Goal: Entertainment & Leisure: Consume media (video, audio)

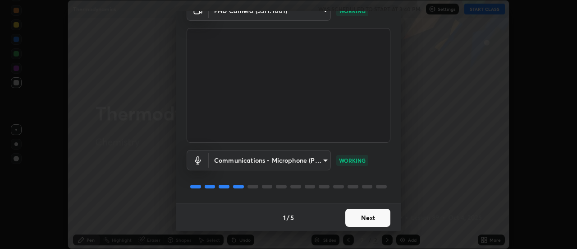
scroll to position [46, 0]
click at [352, 212] on button "Next" at bounding box center [368, 217] width 45 height 18
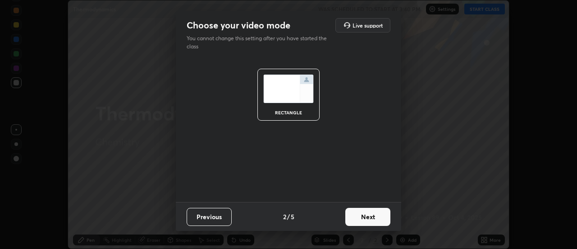
scroll to position [0, 0]
click at [353, 212] on button "Next" at bounding box center [368, 217] width 45 height 18
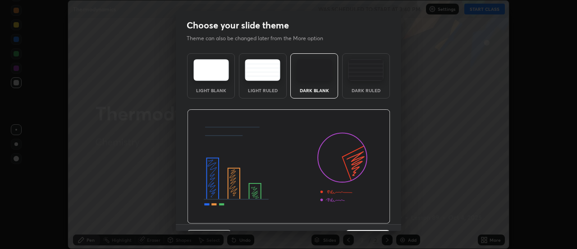
scroll to position [22, 0]
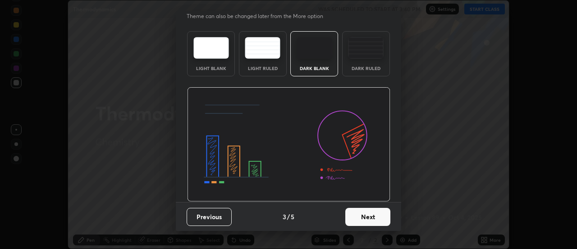
click at [358, 216] on button "Next" at bounding box center [368, 217] width 45 height 18
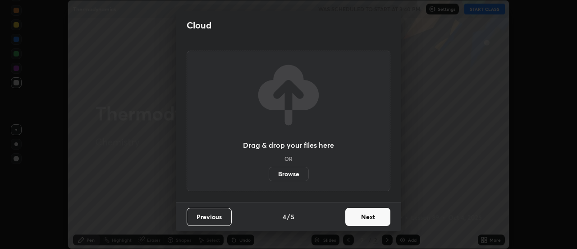
scroll to position [0, 0]
click at [358, 213] on button "Next" at bounding box center [368, 217] width 45 height 18
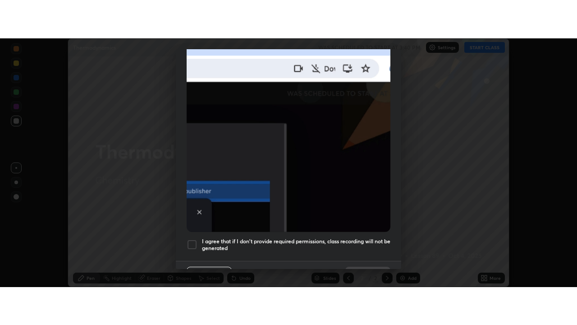
scroll to position [231, 0]
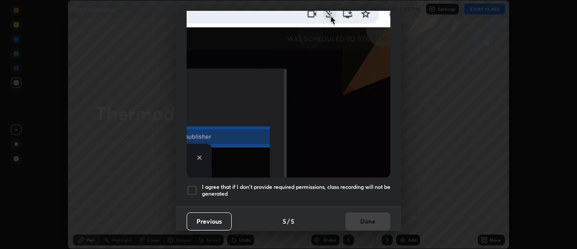
click at [197, 185] on div at bounding box center [192, 190] width 11 height 11
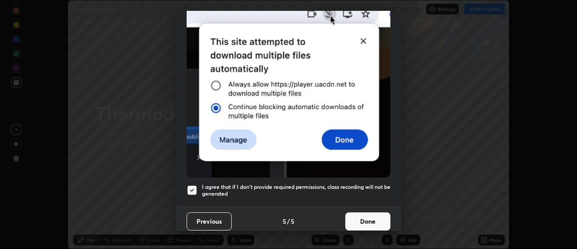
click at [357, 221] on button "Done" at bounding box center [368, 221] width 45 height 18
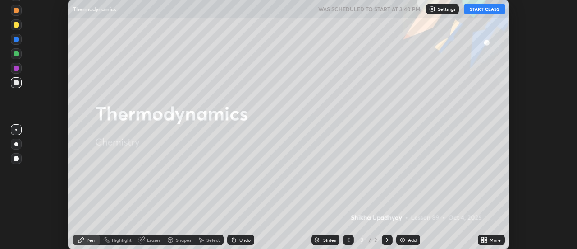
click at [491, 245] on div "More" at bounding box center [491, 239] width 27 height 11
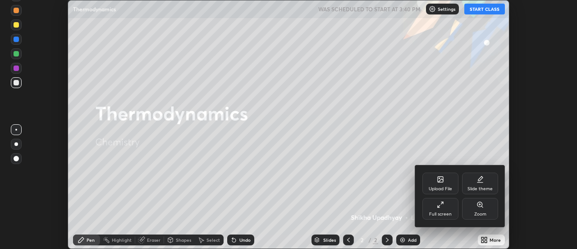
click at [436, 209] on div "Full screen" at bounding box center [441, 209] width 36 height 22
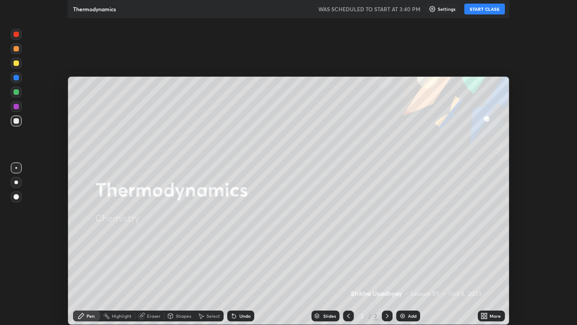
scroll to position [325, 577]
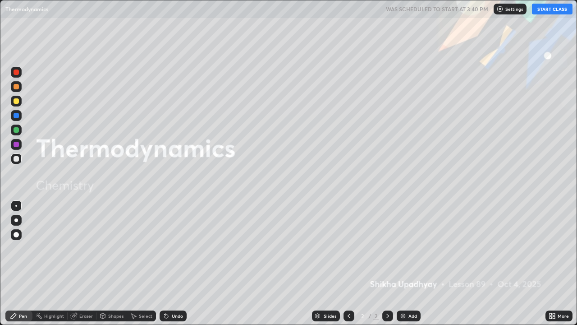
click at [553, 11] on button "START CLASS" at bounding box center [552, 9] width 41 height 11
click at [406, 248] on div "Add" at bounding box center [409, 315] width 24 height 11
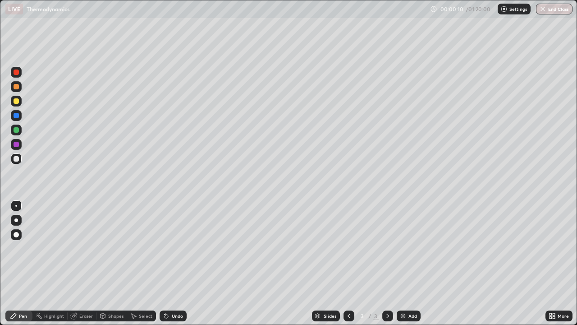
click at [19, 101] on div at bounding box center [16, 101] width 11 height 11
click at [16, 220] on div at bounding box center [16, 220] width 4 height 4
click at [178, 248] on div "Undo" at bounding box center [177, 316] width 11 height 5
click at [177, 248] on div "Undo" at bounding box center [177, 316] width 11 height 5
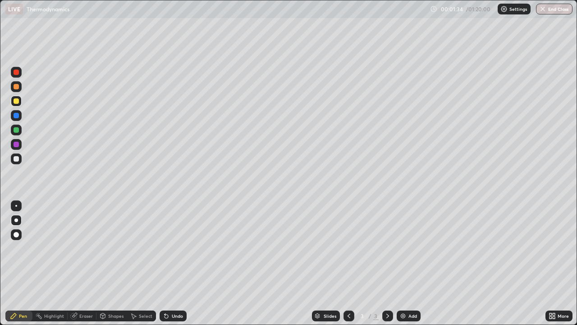
click at [177, 248] on div "Undo" at bounding box center [177, 316] width 11 height 5
click at [173, 248] on div "Undo" at bounding box center [173, 315] width 27 height 11
click at [79, 248] on div "Eraser" at bounding box center [86, 316] width 14 height 5
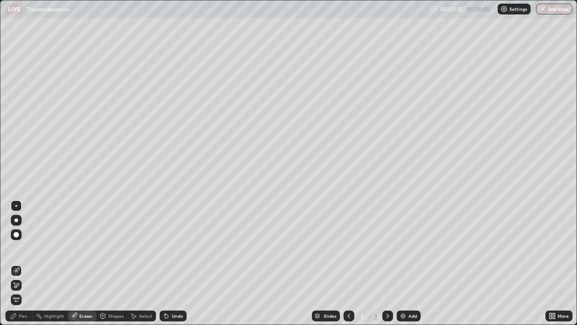
click at [22, 248] on div "Pen" at bounding box center [23, 316] width 8 height 5
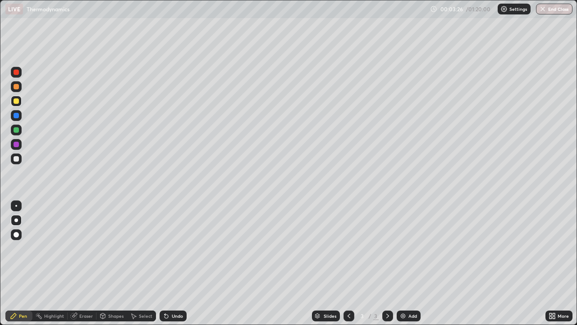
click at [17, 159] on div at bounding box center [16, 158] width 5 height 5
click at [18, 74] on div at bounding box center [16, 71] width 5 height 5
click at [17, 159] on div at bounding box center [16, 158] width 5 height 5
click at [179, 248] on div "Undo" at bounding box center [177, 316] width 11 height 5
click at [177, 248] on div "Undo" at bounding box center [173, 315] width 27 height 11
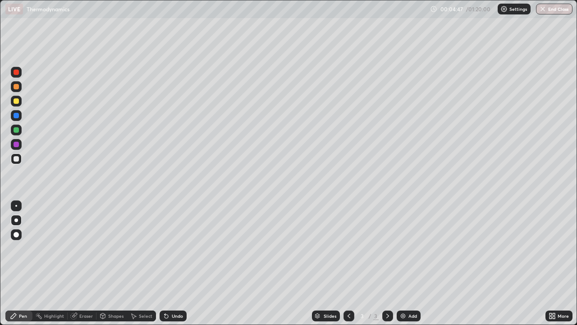
click at [175, 248] on div "Undo" at bounding box center [173, 315] width 27 height 11
click at [177, 248] on div "Undo" at bounding box center [173, 315] width 27 height 11
click at [176, 248] on div "Undo" at bounding box center [173, 315] width 27 height 11
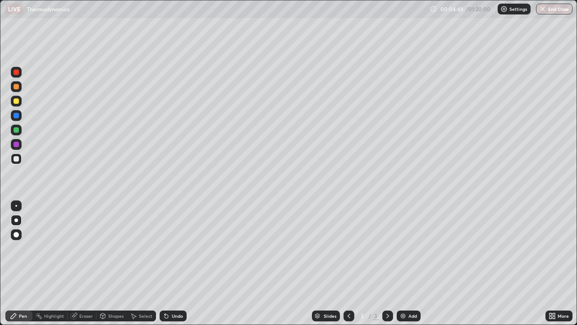
click at [176, 248] on div "Undo" at bounding box center [173, 315] width 27 height 11
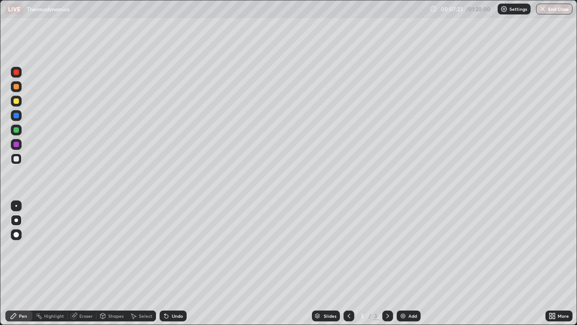
click at [22, 248] on div "Pen" at bounding box center [23, 316] width 8 height 5
click at [20, 72] on div at bounding box center [16, 72] width 11 height 11
click at [53, 248] on div "Highlight" at bounding box center [54, 316] width 20 height 5
click at [407, 248] on div "Add" at bounding box center [409, 315] width 24 height 11
click at [17, 129] on div at bounding box center [16, 129] width 5 height 5
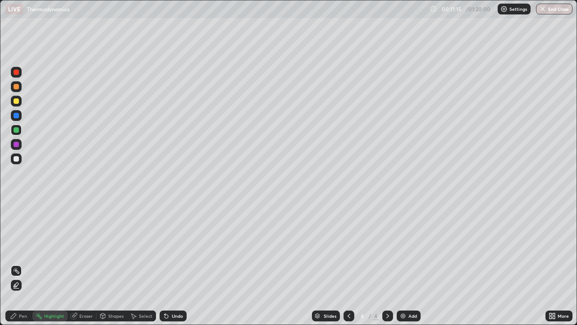
click at [23, 248] on div "Pen" at bounding box center [23, 316] width 8 height 5
click at [176, 248] on div "Undo" at bounding box center [177, 316] width 11 height 5
click at [417, 248] on div "Add" at bounding box center [409, 315] width 24 height 11
click at [16, 105] on div at bounding box center [16, 101] width 11 height 11
click at [409, 248] on div "Add" at bounding box center [413, 316] width 9 height 5
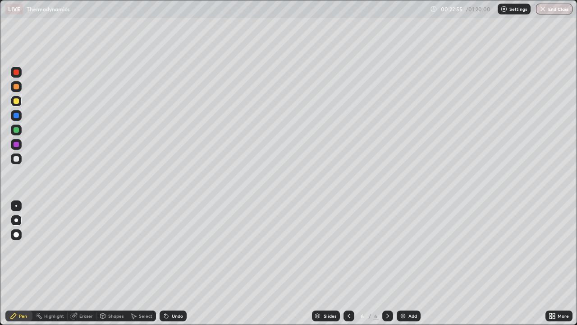
click at [15, 145] on div at bounding box center [16, 144] width 5 height 5
click at [16, 132] on div at bounding box center [16, 129] width 5 height 5
click at [406, 248] on div "Add" at bounding box center [409, 315] width 24 height 11
click at [14, 101] on div at bounding box center [16, 100] width 5 height 5
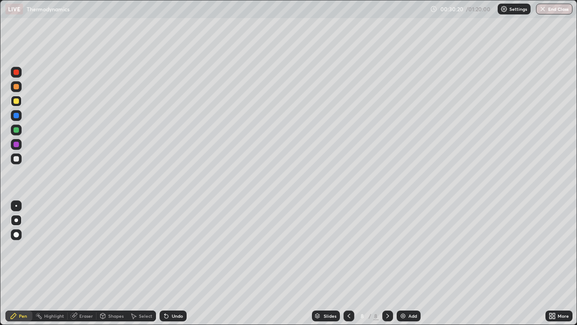
click at [16, 116] on div at bounding box center [16, 115] width 5 height 5
click at [14, 129] on div at bounding box center [16, 129] width 5 height 5
click at [409, 248] on div "Add" at bounding box center [413, 316] width 9 height 5
click at [16, 102] on div at bounding box center [16, 100] width 5 height 5
click at [173, 248] on div "Undo" at bounding box center [177, 316] width 11 height 5
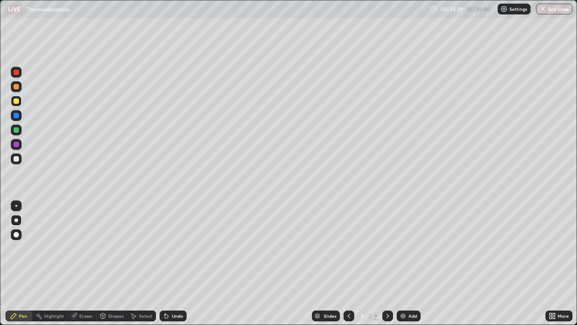
click at [173, 248] on div "Undo" at bounding box center [173, 315] width 27 height 11
click at [175, 248] on div "Undo" at bounding box center [177, 316] width 11 height 5
click at [180, 248] on div "Undo" at bounding box center [177, 316] width 11 height 5
click at [179, 248] on div "Undo" at bounding box center [177, 316] width 11 height 5
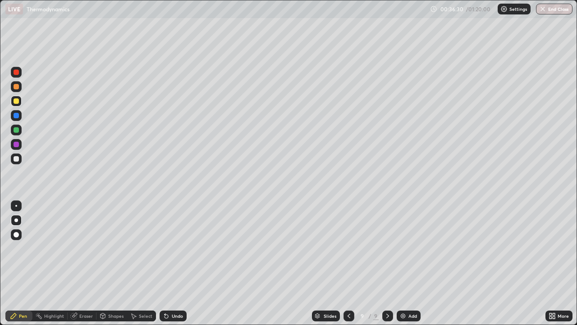
click at [410, 248] on div "Add" at bounding box center [413, 316] width 9 height 5
click at [15, 156] on div at bounding box center [16, 158] width 5 height 5
click at [14, 129] on div at bounding box center [16, 129] width 5 height 5
click at [407, 248] on div "Add" at bounding box center [409, 315] width 24 height 11
click at [17, 103] on div at bounding box center [16, 100] width 5 height 5
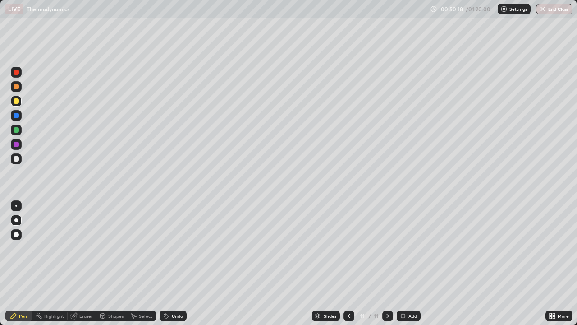
click at [416, 248] on div "Add" at bounding box center [413, 316] width 9 height 5
click at [350, 248] on icon at bounding box center [349, 315] width 7 height 7
click at [348, 248] on icon at bounding box center [349, 315] width 7 height 7
click at [387, 248] on icon at bounding box center [387, 315] width 7 height 7
click at [386, 248] on icon at bounding box center [387, 315] width 7 height 7
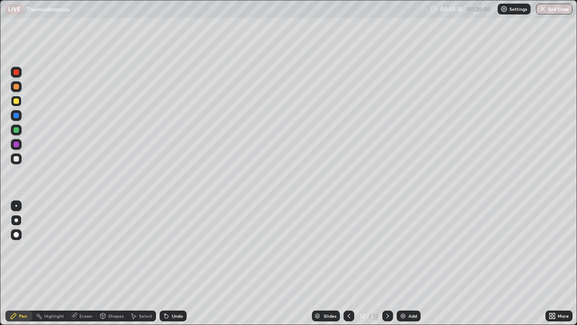
click at [17, 158] on div at bounding box center [16, 158] width 5 height 5
click at [414, 248] on div "Add" at bounding box center [413, 316] width 9 height 5
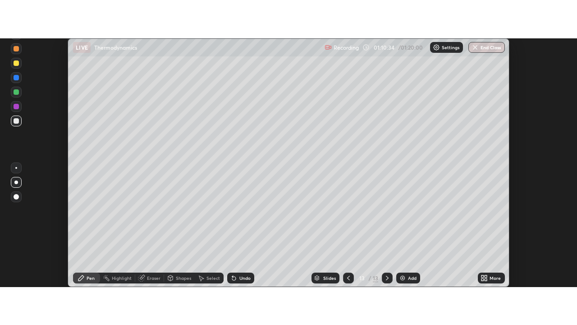
scroll to position [249, 577]
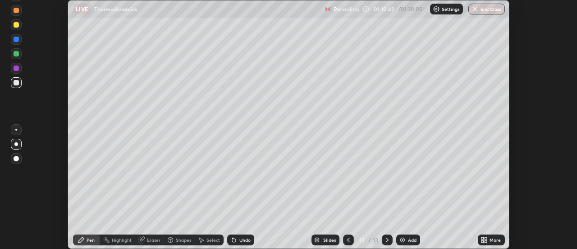
click at [347, 235] on div at bounding box center [348, 239] width 11 height 11
click at [486, 241] on icon at bounding box center [486, 241] width 2 height 2
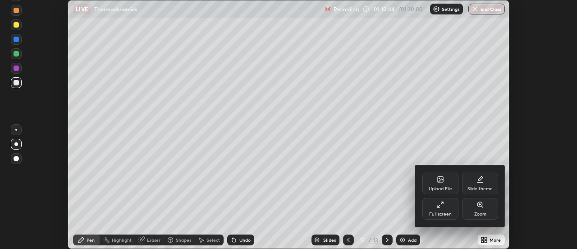
click at [442, 209] on div "Full screen" at bounding box center [441, 209] width 36 height 22
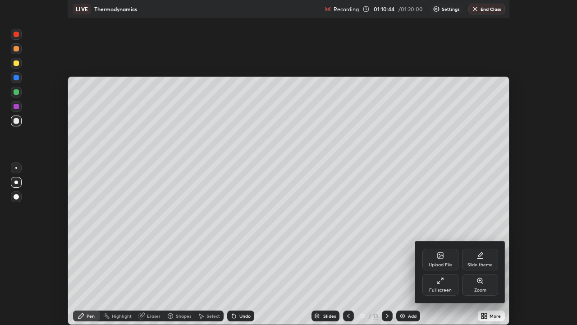
scroll to position [325, 577]
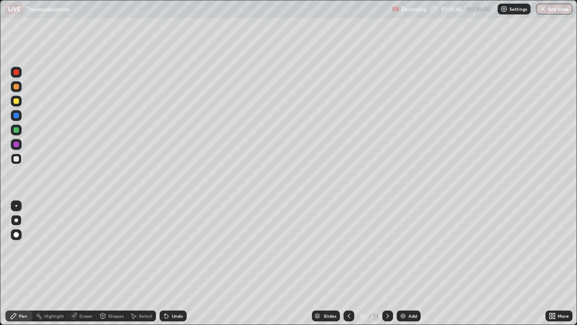
click at [386, 248] on icon at bounding box center [387, 315] width 7 height 7
click at [17, 103] on div at bounding box center [16, 100] width 5 height 5
click at [18, 118] on div at bounding box center [16, 115] width 5 height 5
click at [16, 134] on div at bounding box center [16, 130] width 11 height 11
click at [16, 131] on div at bounding box center [16, 129] width 5 height 5
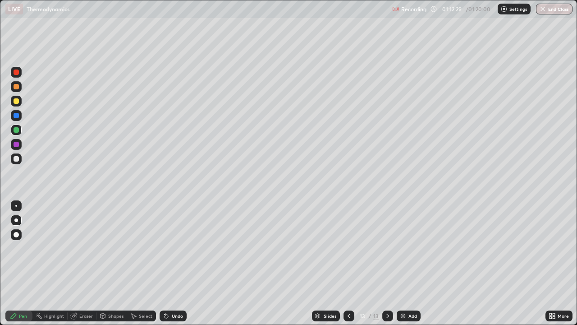
click at [17, 162] on div at bounding box center [16, 158] width 11 height 11
click at [332, 248] on div "Slides" at bounding box center [330, 316] width 13 height 5
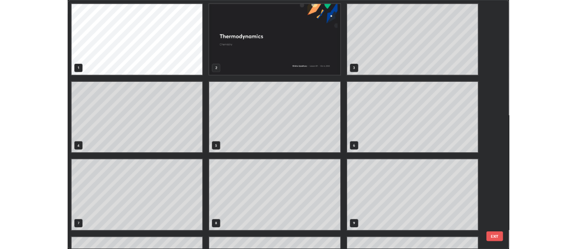
scroll to position [321, 572]
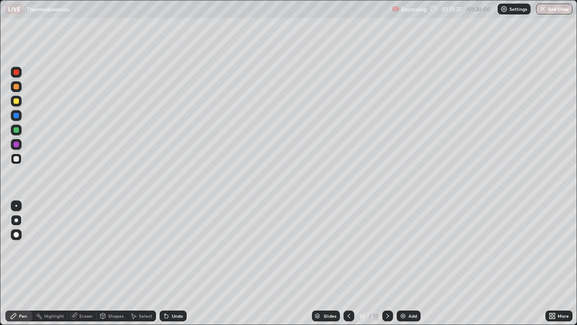
click at [387, 248] on icon at bounding box center [387, 315] width 7 height 7
click at [388, 248] on icon at bounding box center [387, 315] width 7 height 7
click at [388, 248] on div at bounding box center [388, 315] width 11 height 11
click at [83, 248] on div "Eraser" at bounding box center [86, 316] width 14 height 5
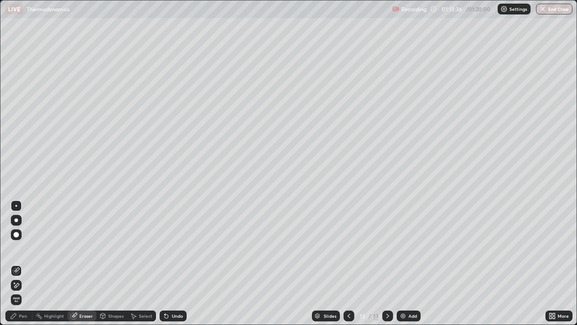
click at [17, 248] on icon at bounding box center [16, 286] width 7 height 8
click at [16, 248] on icon at bounding box center [13, 315] width 7 height 7
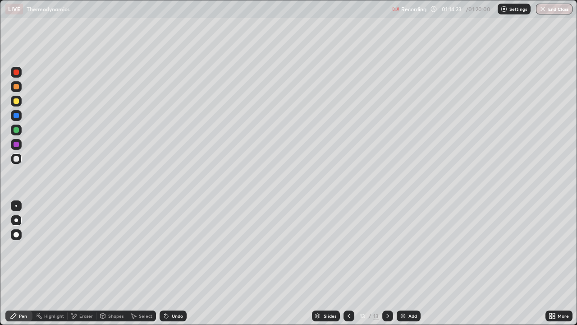
click at [175, 248] on div "Undo" at bounding box center [177, 316] width 11 height 5
click at [550, 9] on button "End Class" at bounding box center [555, 9] width 36 height 11
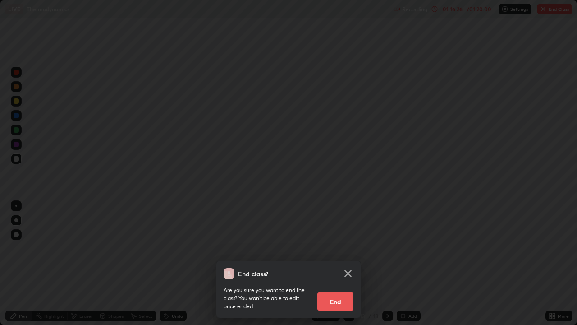
click at [334, 248] on button "End" at bounding box center [336, 301] width 36 height 18
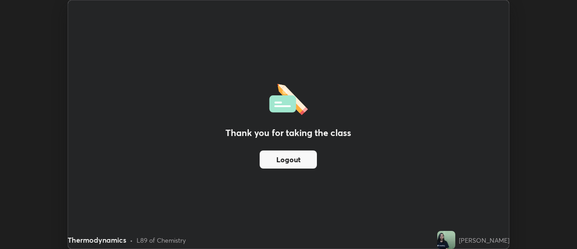
scroll to position [44866, 44537]
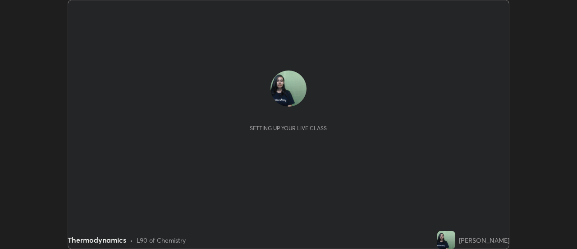
scroll to position [249, 577]
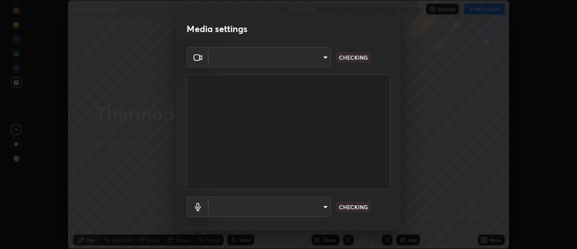
type input "0ade6c1a2b09329684cd28a63f80ec040423d12f5d12a0ebf447b2472701ef61"
type input "communications"
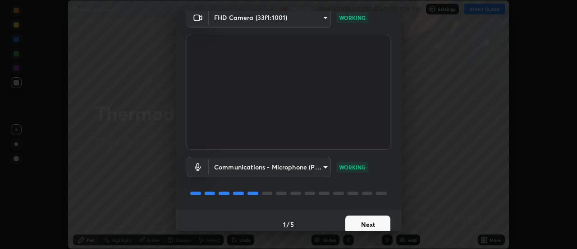
scroll to position [47, 0]
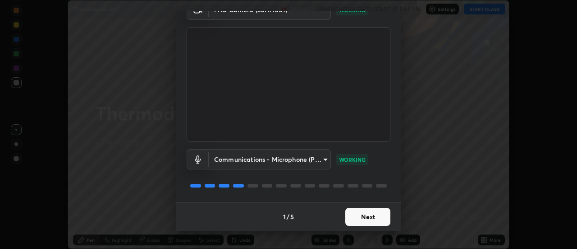
click at [348, 211] on button "Next" at bounding box center [368, 217] width 45 height 18
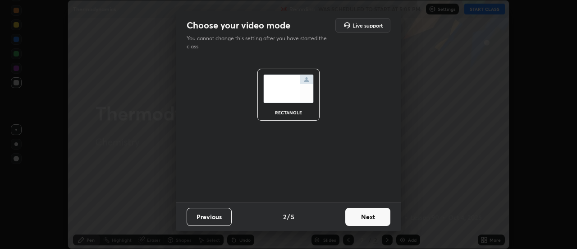
scroll to position [0, 0]
click at [351, 212] on button "Next" at bounding box center [368, 217] width 45 height 18
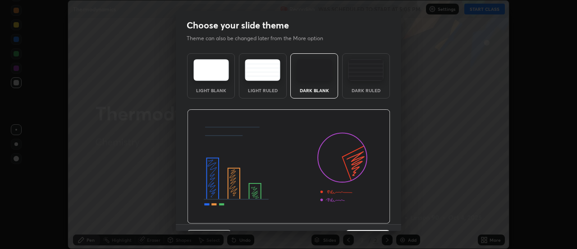
scroll to position [22, 0]
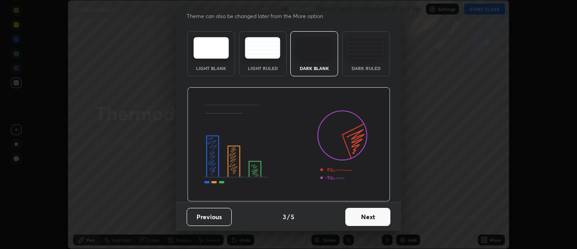
click at [354, 218] on button "Next" at bounding box center [368, 217] width 45 height 18
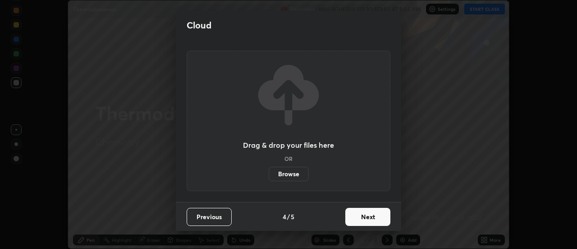
click at [358, 217] on button "Next" at bounding box center [368, 217] width 45 height 18
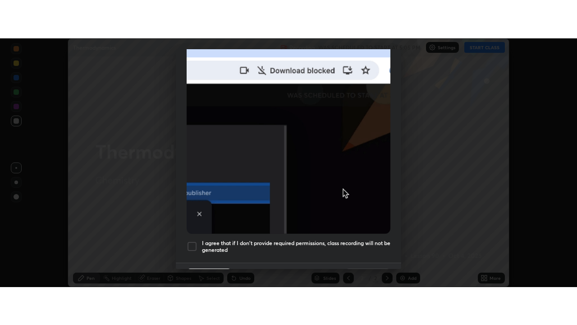
scroll to position [231, 0]
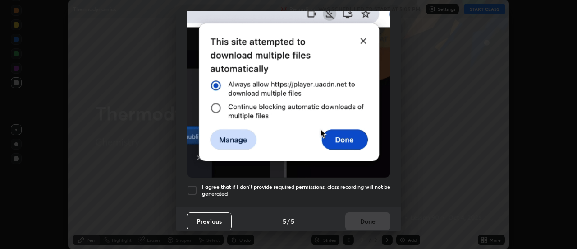
click at [191, 186] on div at bounding box center [192, 190] width 11 height 11
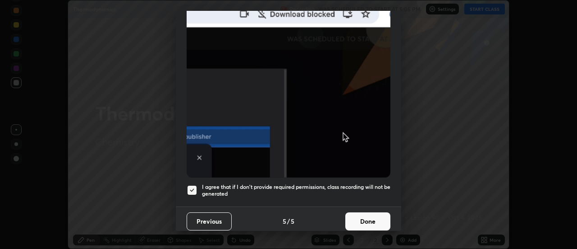
click at [367, 216] on button "Done" at bounding box center [368, 221] width 45 height 18
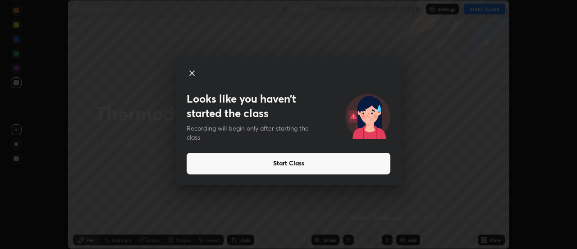
click at [196, 74] on icon at bounding box center [192, 73] width 11 height 11
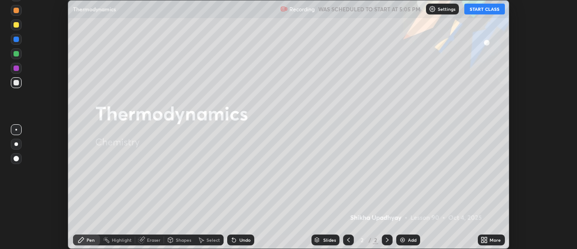
click at [483, 11] on button "START CLASS" at bounding box center [485, 9] width 41 height 11
click at [488, 239] on icon at bounding box center [486, 238] width 2 height 2
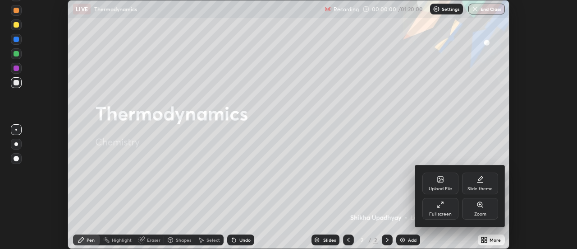
click at [447, 208] on div "Full screen" at bounding box center [441, 209] width 36 height 22
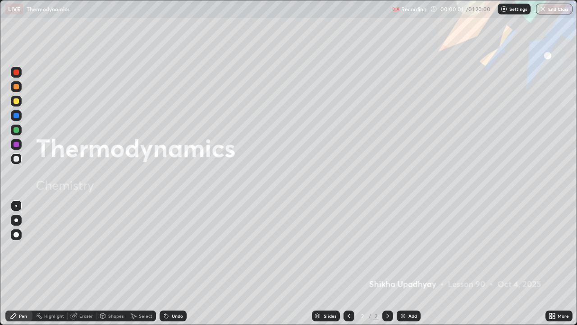
scroll to position [325, 577]
click at [406, 248] on div "Add" at bounding box center [409, 315] width 24 height 11
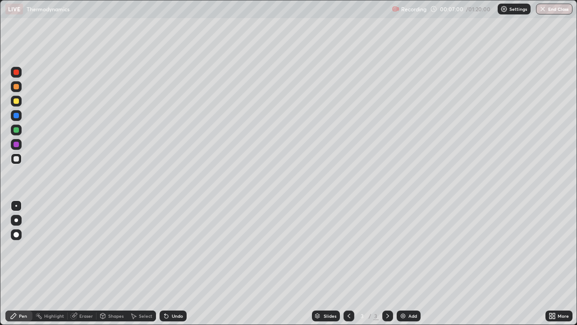
click at [175, 248] on div "Undo" at bounding box center [177, 316] width 11 height 5
click at [173, 248] on div "Undo" at bounding box center [177, 316] width 11 height 5
click at [172, 248] on div "Undo" at bounding box center [177, 316] width 11 height 5
click at [406, 248] on div "Add" at bounding box center [409, 315] width 24 height 11
click at [18, 103] on div at bounding box center [16, 101] width 11 height 11
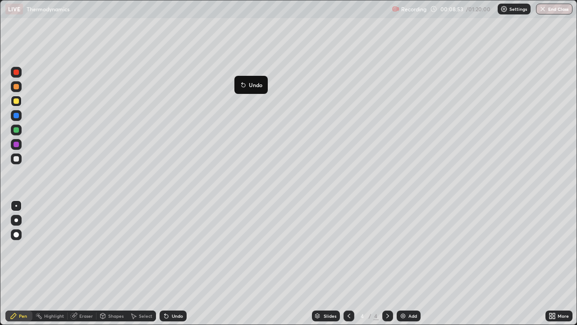
click at [240, 81] on icon at bounding box center [243, 84] width 7 height 7
click at [348, 248] on icon at bounding box center [349, 315] width 7 height 7
click at [15, 162] on div at bounding box center [16, 158] width 11 height 11
click at [78, 248] on div "Eraser" at bounding box center [82, 315] width 29 height 11
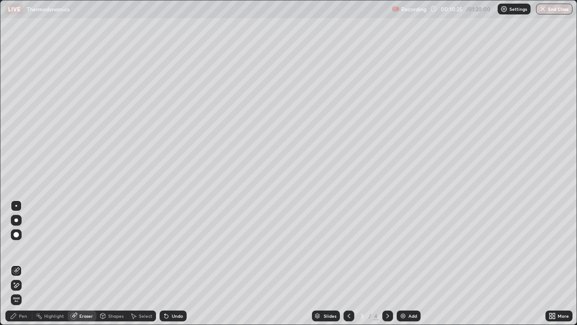
click at [17, 248] on icon at bounding box center [13, 315] width 7 height 7
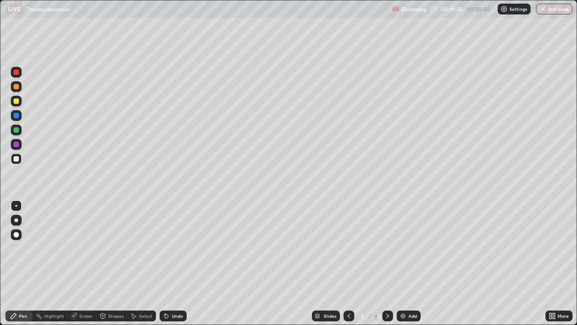
click at [14, 101] on div at bounding box center [16, 100] width 5 height 5
click at [175, 248] on div "Undo" at bounding box center [177, 316] width 11 height 5
click at [388, 248] on icon at bounding box center [387, 315] width 7 height 7
click at [17, 117] on div at bounding box center [16, 115] width 5 height 5
click at [17, 157] on div at bounding box center [16, 158] width 5 height 5
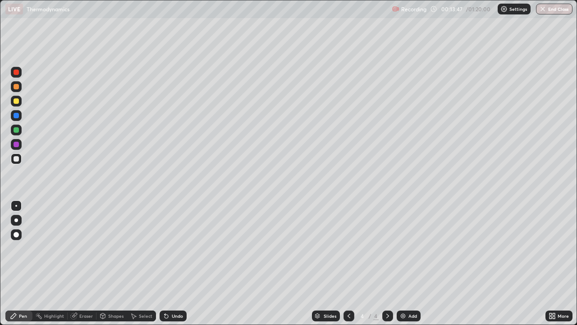
click at [326, 248] on div "Slides" at bounding box center [326, 315] width 28 height 11
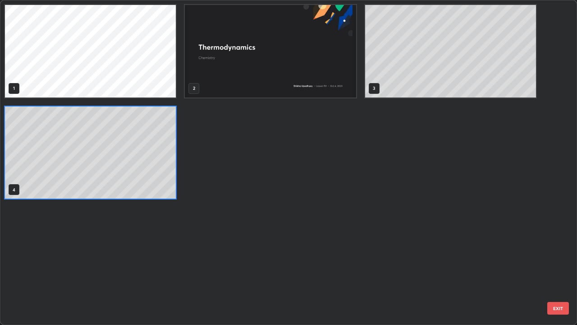
scroll to position [321, 572]
click at [349, 248] on div "1 2 3 4" at bounding box center [280, 162] width 561 height 324
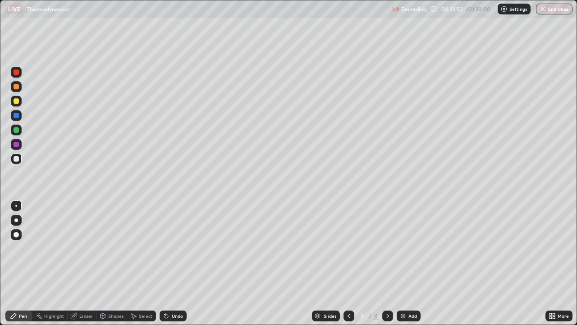
click at [387, 248] on icon at bounding box center [387, 315] width 7 height 7
click at [400, 248] on img at bounding box center [403, 315] width 7 height 7
click at [20, 102] on div at bounding box center [16, 101] width 11 height 11
click at [16, 220] on div at bounding box center [16, 220] width 4 height 4
click at [16, 116] on div at bounding box center [16, 115] width 5 height 5
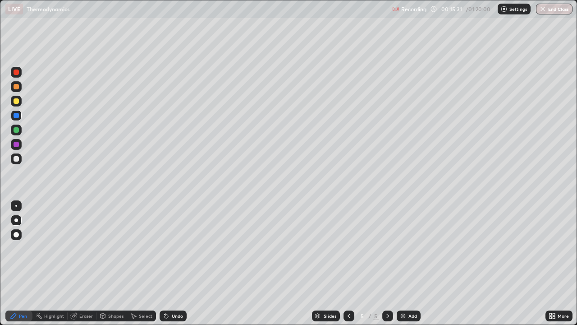
click at [16, 130] on div at bounding box center [16, 129] width 5 height 5
click at [403, 248] on img at bounding box center [403, 315] width 7 height 7
click at [15, 103] on div at bounding box center [16, 100] width 5 height 5
click at [80, 248] on div "Eraser" at bounding box center [86, 316] width 14 height 5
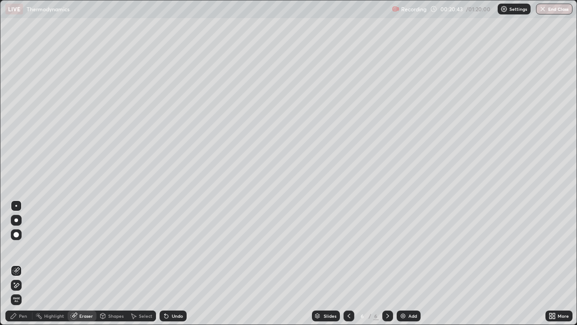
click at [14, 248] on div "Pen" at bounding box center [18, 315] width 27 height 11
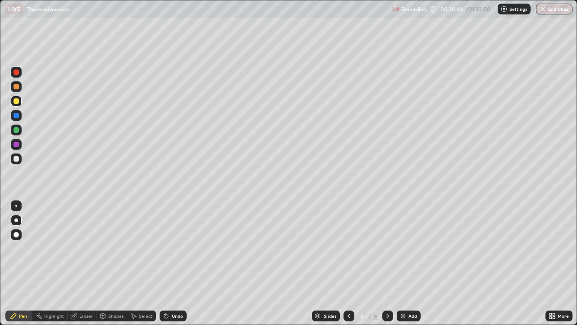
click at [16, 159] on div at bounding box center [16, 158] width 5 height 5
click at [15, 100] on div at bounding box center [16, 100] width 5 height 5
click at [411, 248] on div "Add" at bounding box center [413, 316] width 9 height 5
click at [14, 158] on div at bounding box center [16, 158] width 5 height 5
click at [13, 105] on div at bounding box center [16, 101] width 11 height 11
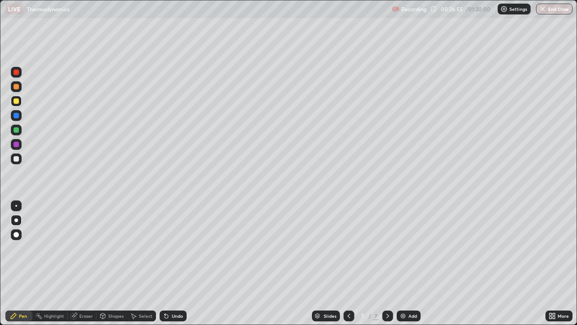
click at [344, 248] on div at bounding box center [349, 315] width 11 height 11
click at [386, 248] on icon at bounding box center [387, 315] width 7 height 7
click at [174, 248] on div "Undo" at bounding box center [173, 315] width 27 height 11
click at [15, 129] on div at bounding box center [16, 129] width 5 height 5
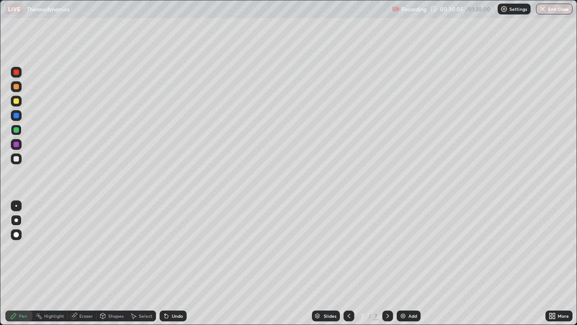
click at [405, 248] on img at bounding box center [403, 315] width 7 height 7
click at [15, 102] on div at bounding box center [16, 100] width 5 height 5
click at [323, 248] on div "Slides" at bounding box center [326, 315] width 28 height 11
click at [11, 158] on div at bounding box center [16, 158] width 11 height 11
click at [14, 160] on div at bounding box center [16, 158] width 5 height 5
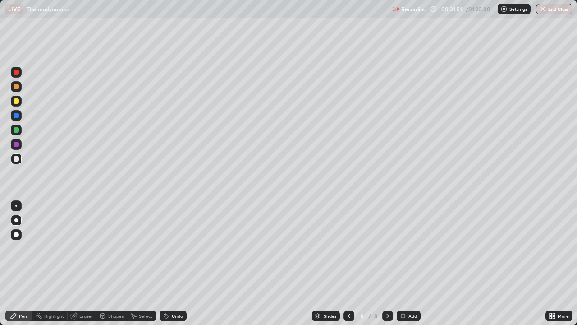
click at [17, 132] on div at bounding box center [16, 129] width 5 height 5
click at [348, 248] on icon at bounding box center [349, 315] width 7 height 7
click at [387, 248] on icon at bounding box center [387, 315] width 7 height 7
click at [82, 248] on div "Eraser" at bounding box center [86, 316] width 14 height 5
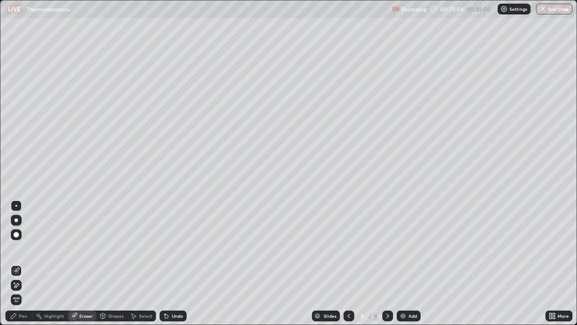
click at [21, 248] on div "Pen" at bounding box center [23, 316] width 8 height 5
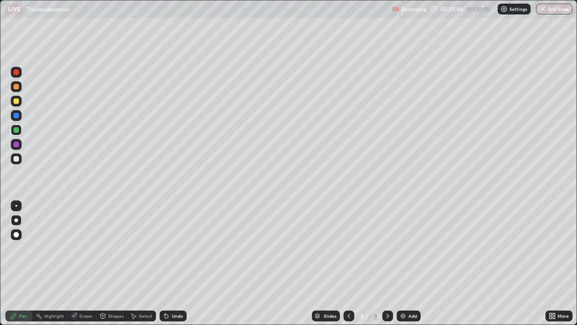
click at [14, 101] on div at bounding box center [16, 100] width 5 height 5
click at [16, 129] on div at bounding box center [16, 129] width 5 height 5
click at [18, 103] on div at bounding box center [16, 100] width 5 height 5
click at [404, 248] on img at bounding box center [403, 315] width 7 height 7
click at [18, 161] on div at bounding box center [16, 158] width 5 height 5
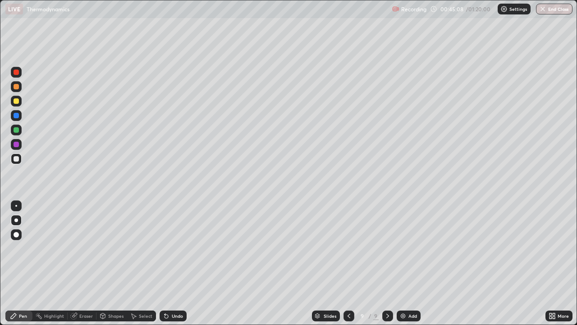
click at [80, 248] on div "Eraser" at bounding box center [86, 316] width 14 height 5
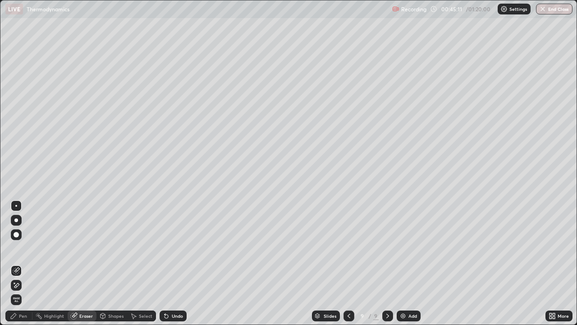
click at [20, 248] on div "Pen" at bounding box center [23, 316] width 8 height 5
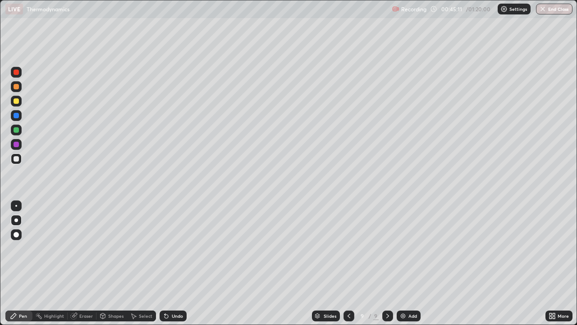
click at [18, 132] on div at bounding box center [16, 129] width 5 height 5
click at [406, 248] on img at bounding box center [403, 315] width 7 height 7
click at [13, 104] on div at bounding box center [16, 101] width 11 height 11
click at [409, 248] on div "Add" at bounding box center [413, 316] width 9 height 5
click at [172, 248] on div "Undo" at bounding box center [173, 315] width 27 height 11
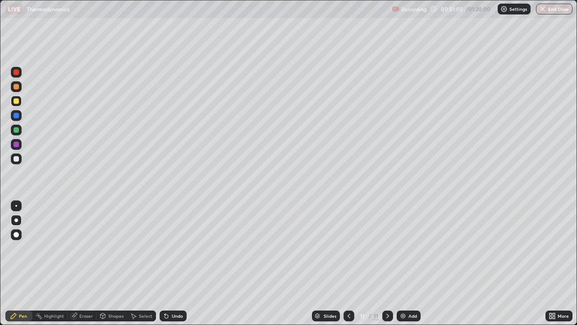
click at [173, 248] on div "Undo" at bounding box center [173, 315] width 27 height 11
click at [172, 248] on div "Undo" at bounding box center [177, 316] width 11 height 5
click at [166, 248] on icon at bounding box center [167, 316] width 4 height 4
click at [82, 248] on div "Eraser" at bounding box center [86, 316] width 14 height 5
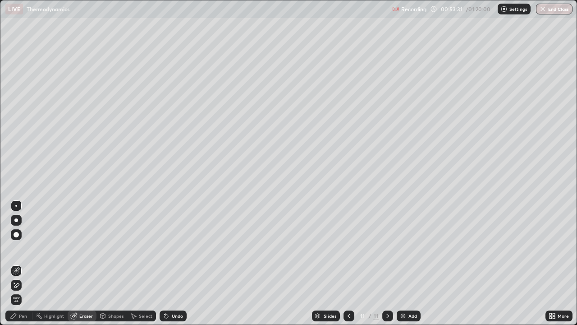
click at [23, 248] on div "Pen" at bounding box center [23, 316] width 8 height 5
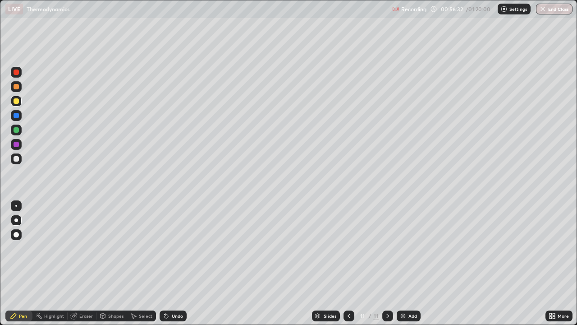
click at [347, 248] on icon at bounding box center [349, 315] width 7 height 7
click at [386, 248] on icon at bounding box center [387, 315] width 7 height 7
click at [349, 248] on div at bounding box center [349, 315] width 11 height 11
click at [387, 248] on icon at bounding box center [387, 315] width 7 height 7
click at [408, 248] on div "Add" at bounding box center [409, 315] width 24 height 11
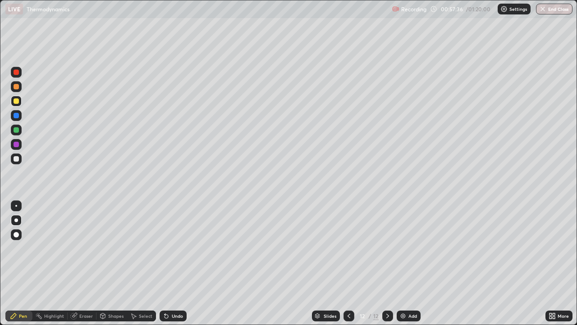
click at [19, 134] on div at bounding box center [16, 130] width 11 height 11
click at [178, 248] on div "Undo" at bounding box center [177, 316] width 11 height 5
click at [559, 6] on button "End Class" at bounding box center [554, 9] width 37 height 11
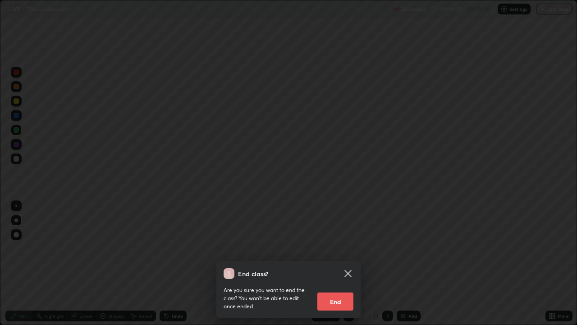
click at [328, 248] on button "End" at bounding box center [336, 301] width 36 height 18
